Goal: Task Accomplishment & Management: Use online tool/utility

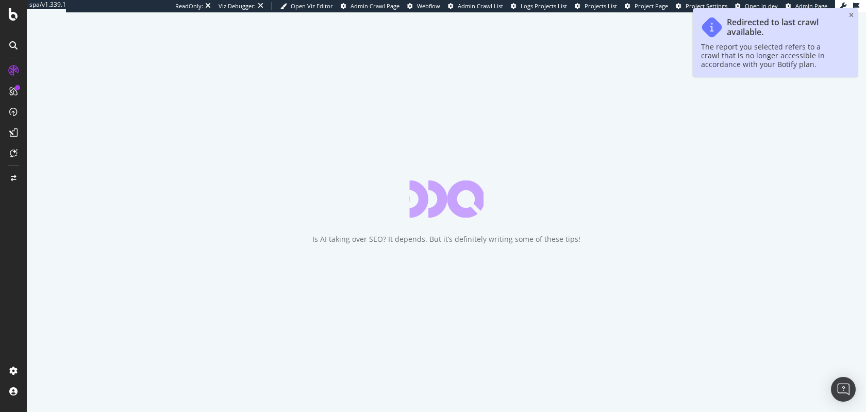
click at [653, 5] on span "Project Page" at bounding box center [652, 6] width 34 height 8
